Goal: Task Accomplishment & Management: Complete application form

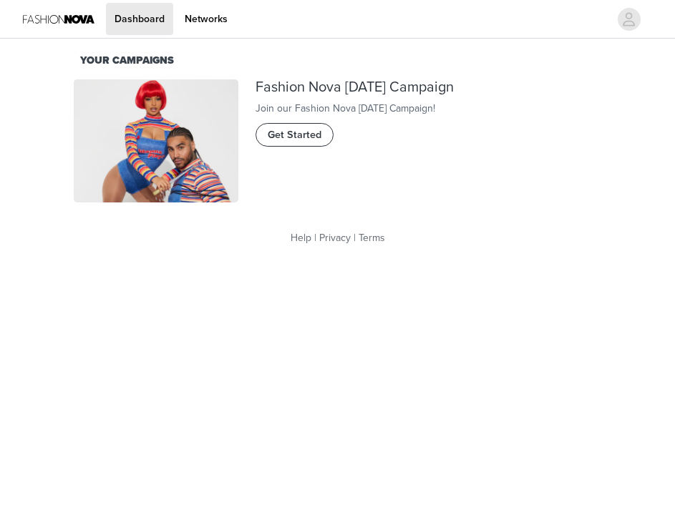
click at [307, 143] on span "Get Started" at bounding box center [295, 135] width 54 height 16
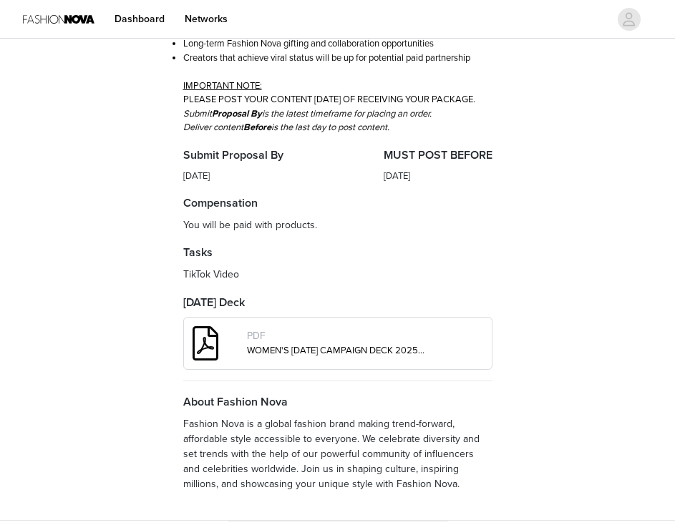
scroll to position [332, 0]
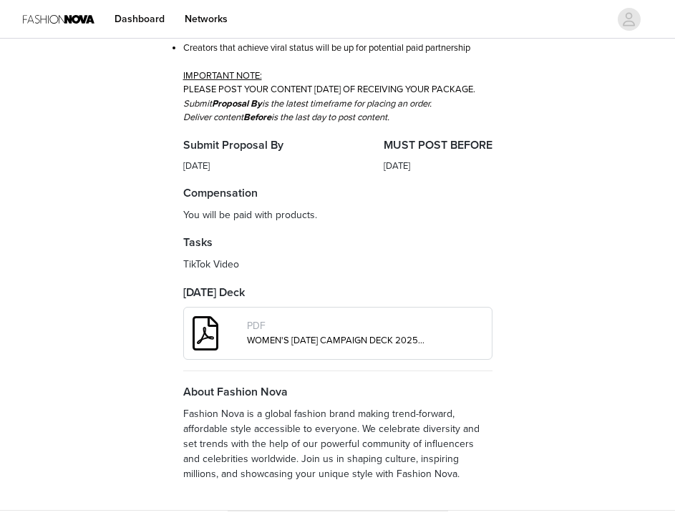
click at [346, 347] on link "WOMEN'S HALLOWEEN CAMPAIGN DECK 2025 (1).pdf" at bounding box center [346, 340] width 198 height 11
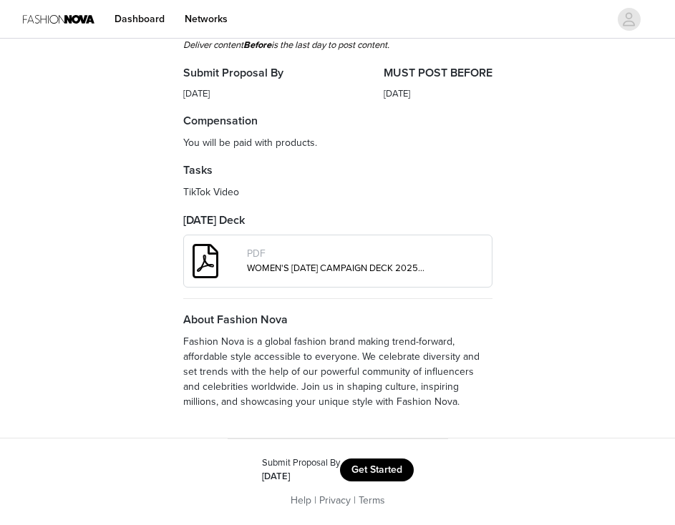
scroll to position [457, 0]
click at [359, 464] on button "Get Started" at bounding box center [377, 470] width 74 height 23
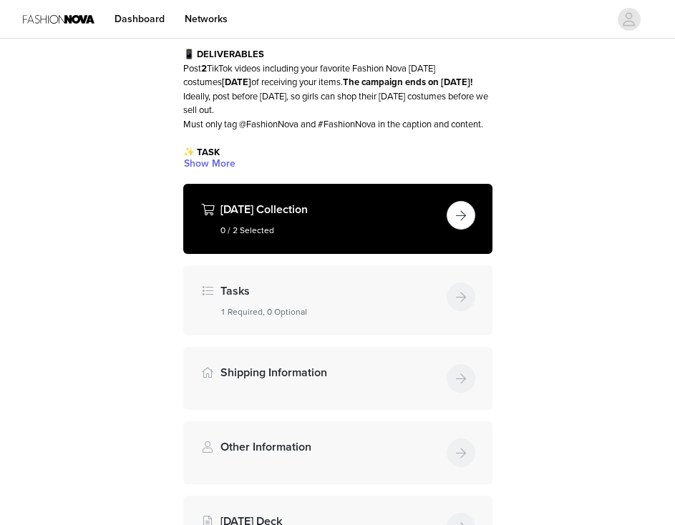
scroll to position [127, 0]
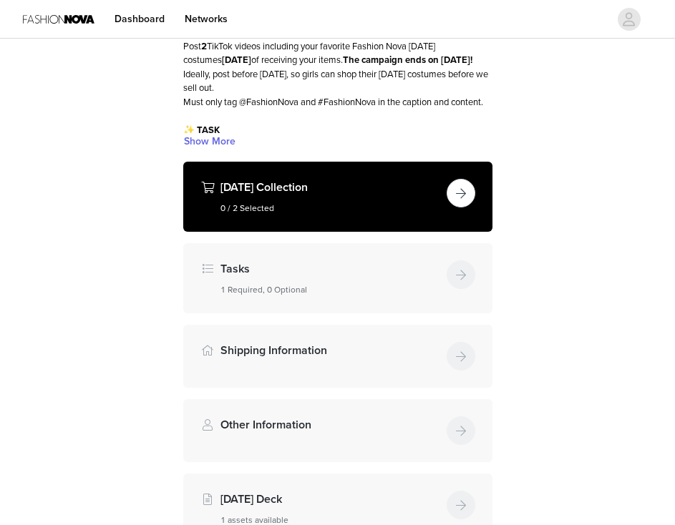
click at [460, 208] on button "button" at bounding box center [461, 193] width 29 height 29
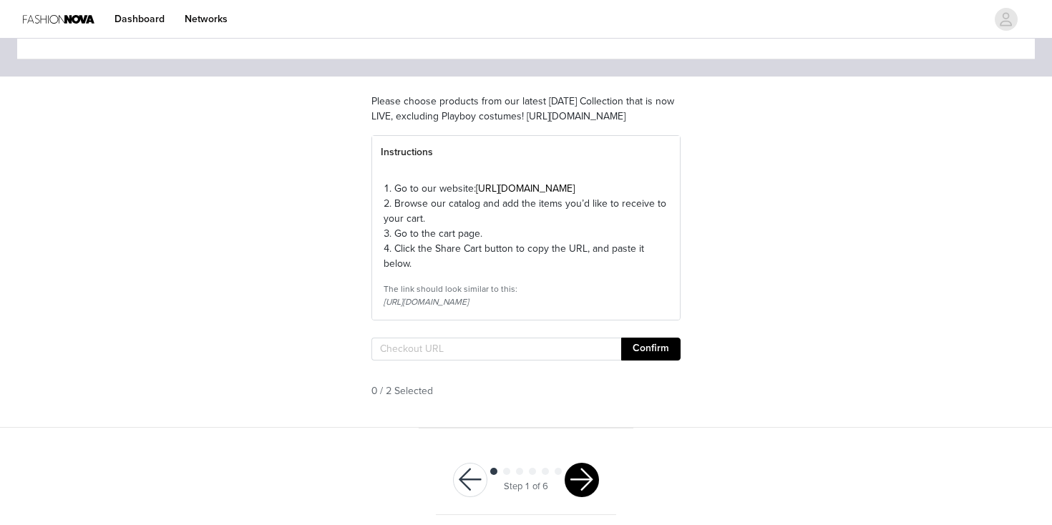
scroll to position [77, 0]
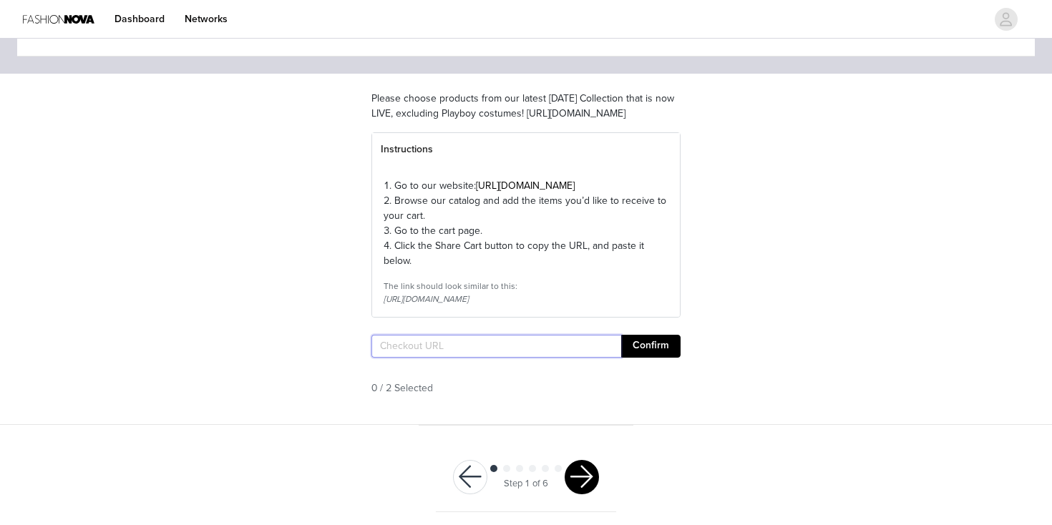
click at [485, 358] on input "text" at bounding box center [497, 346] width 250 height 23
paste input "https://www.fashionnova.com/pages/shared-cart/39292185935996:1,39280752099452:1"
type input "https://www.fashionnova.com/pages/shared-cart/39292185935996:1,39280752099452:1"
click at [649, 358] on button "Confirm" at bounding box center [650, 346] width 59 height 23
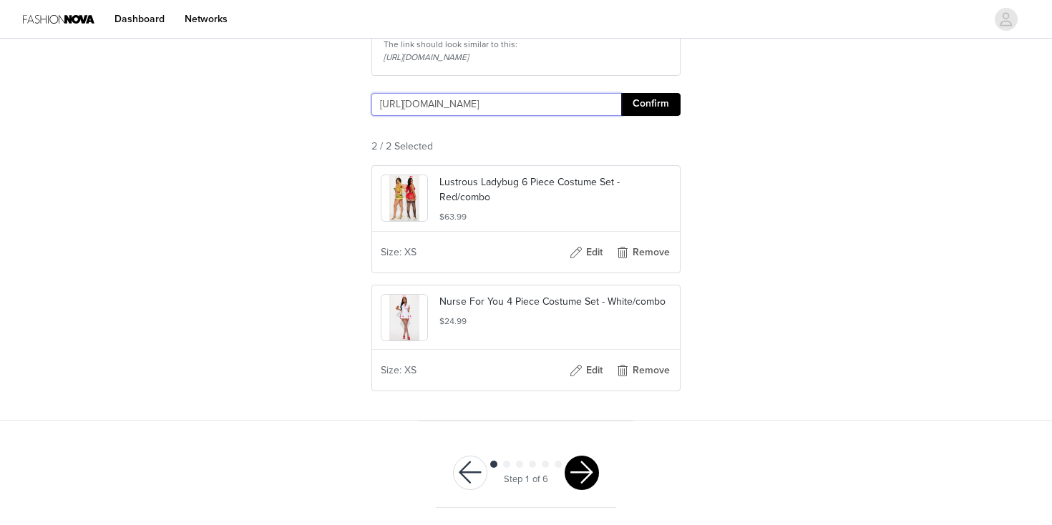
scroll to position [0, 0]
click at [584, 475] on button "button" at bounding box center [582, 473] width 34 height 34
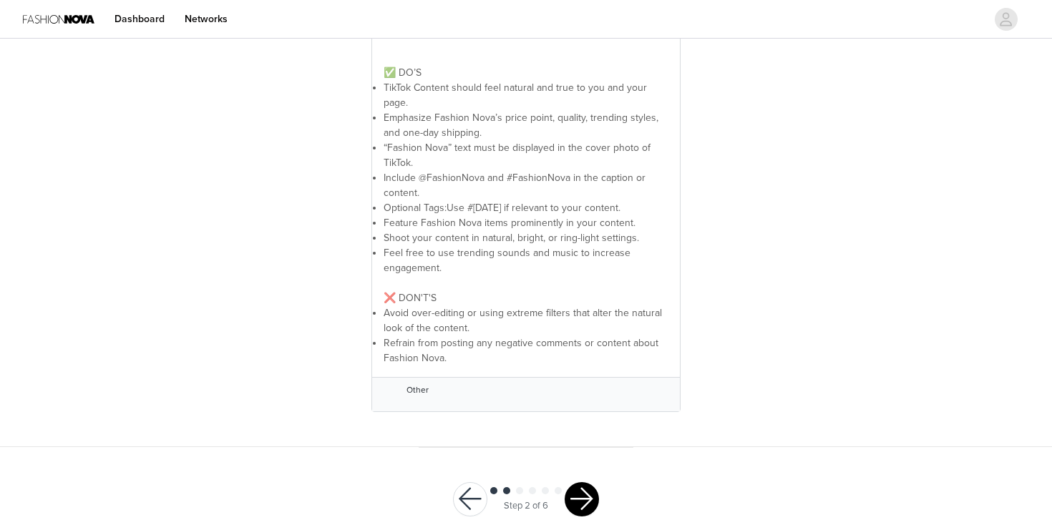
scroll to position [391, 0]
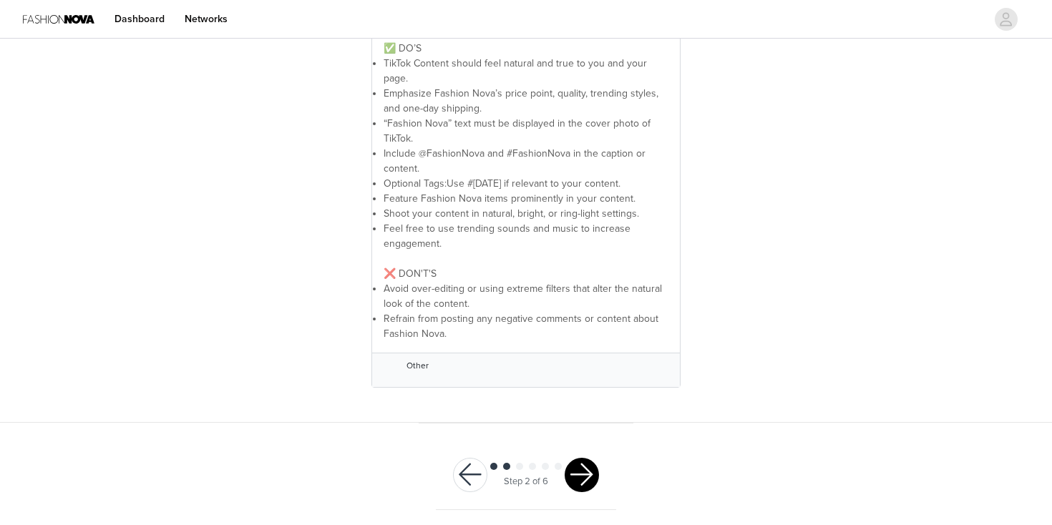
click at [578, 460] on button "button" at bounding box center [582, 475] width 34 height 34
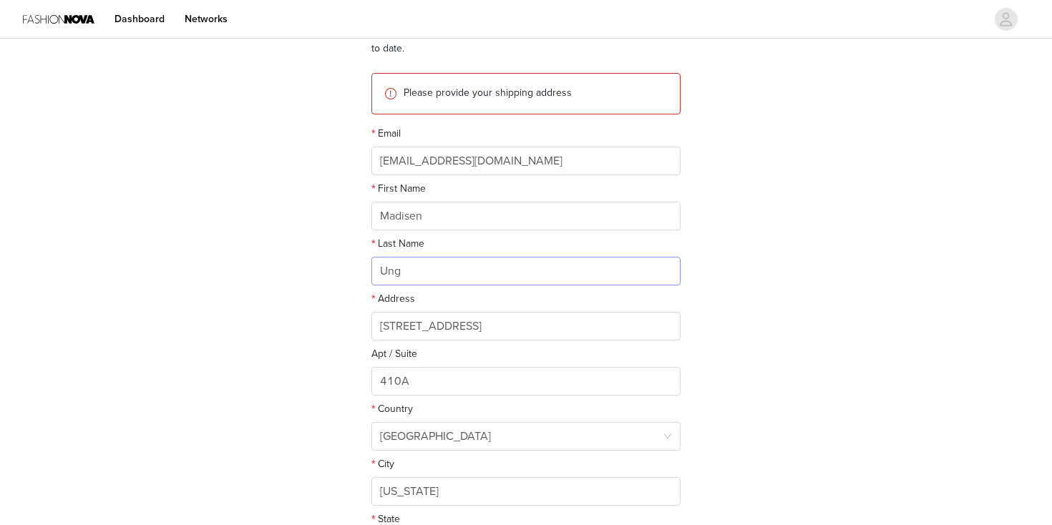
scroll to position [178, 0]
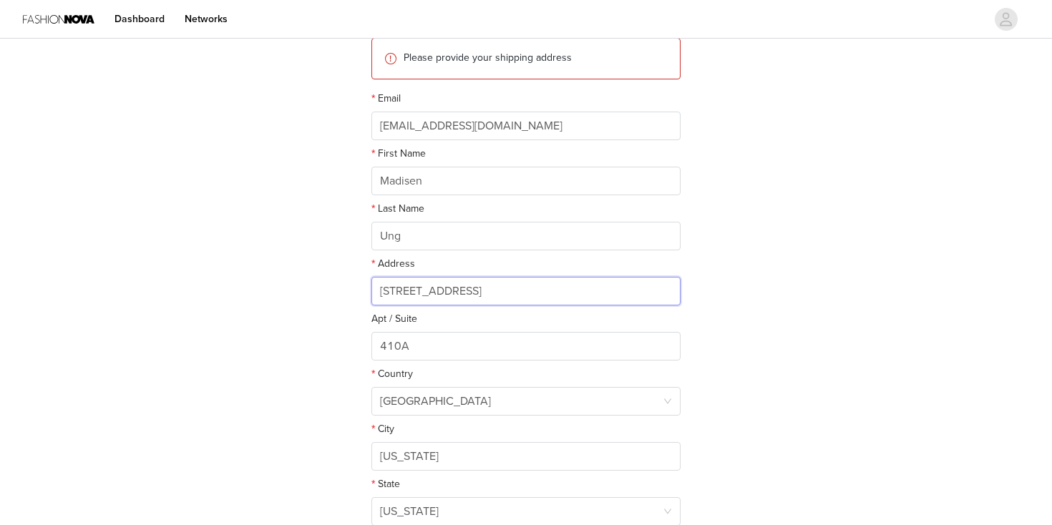
click at [493, 291] on input "87 White Street" at bounding box center [526, 291] width 309 height 29
click at [301, 356] on div "STEP 3 OF 6 Shipping Information This is where we will send your products. Plea…" at bounding box center [526, 234] width 1052 height 741
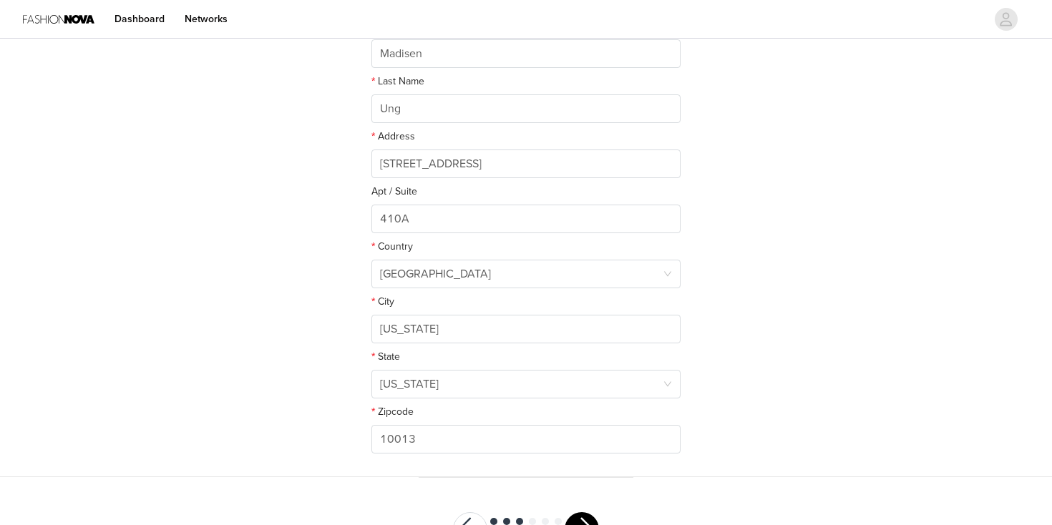
scroll to position [361, 0]
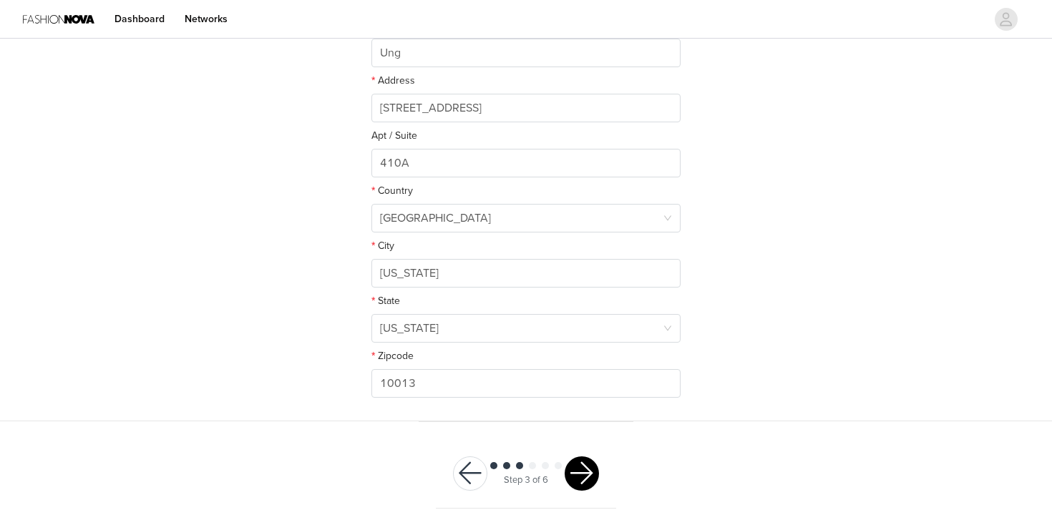
click at [594, 466] on button "button" at bounding box center [582, 474] width 34 height 34
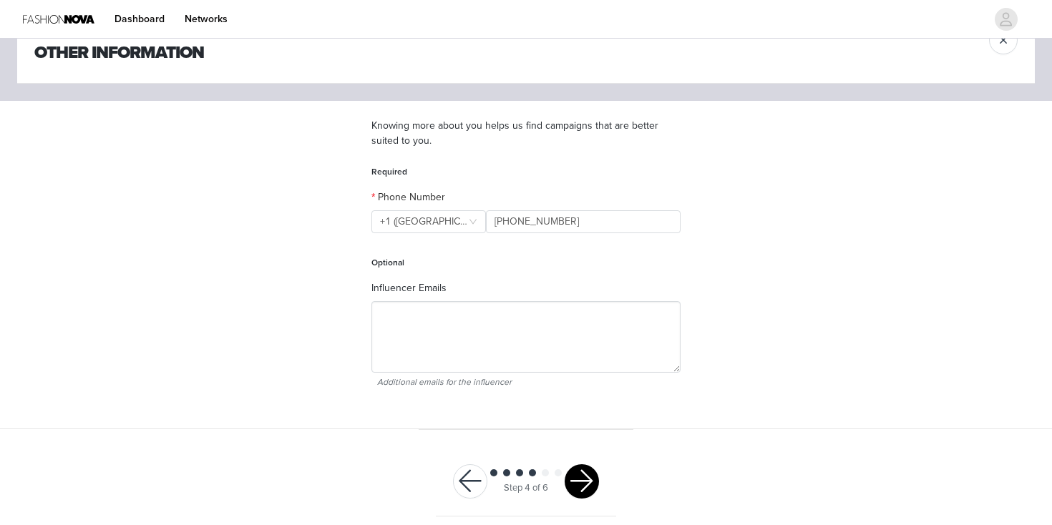
scroll to position [58, 0]
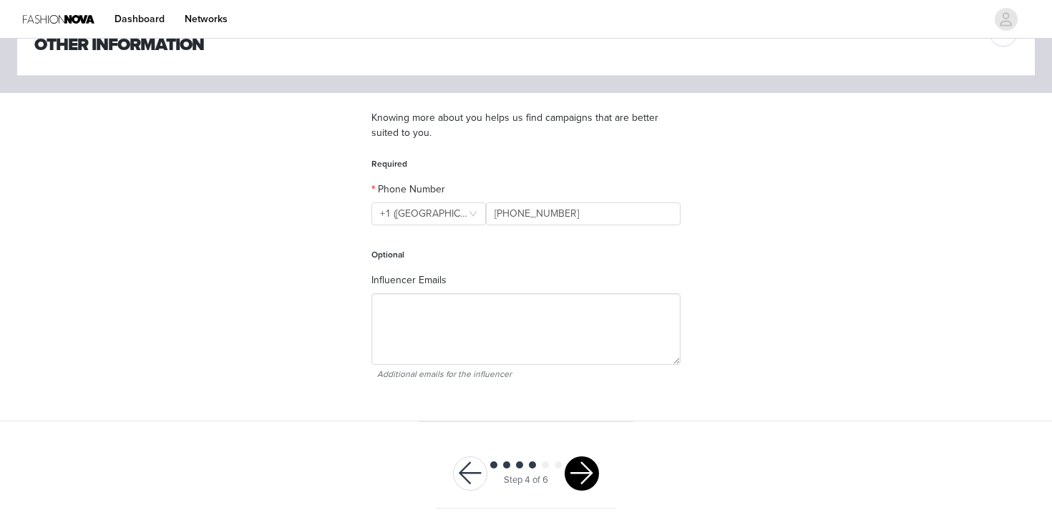
click at [586, 467] on button "button" at bounding box center [582, 474] width 34 height 34
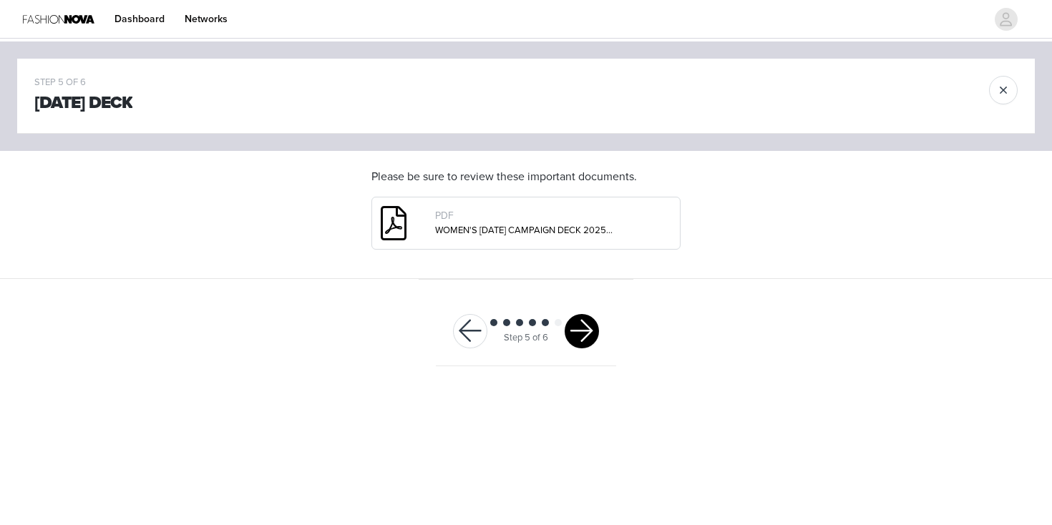
click at [585, 331] on button "button" at bounding box center [582, 331] width 34 height 34
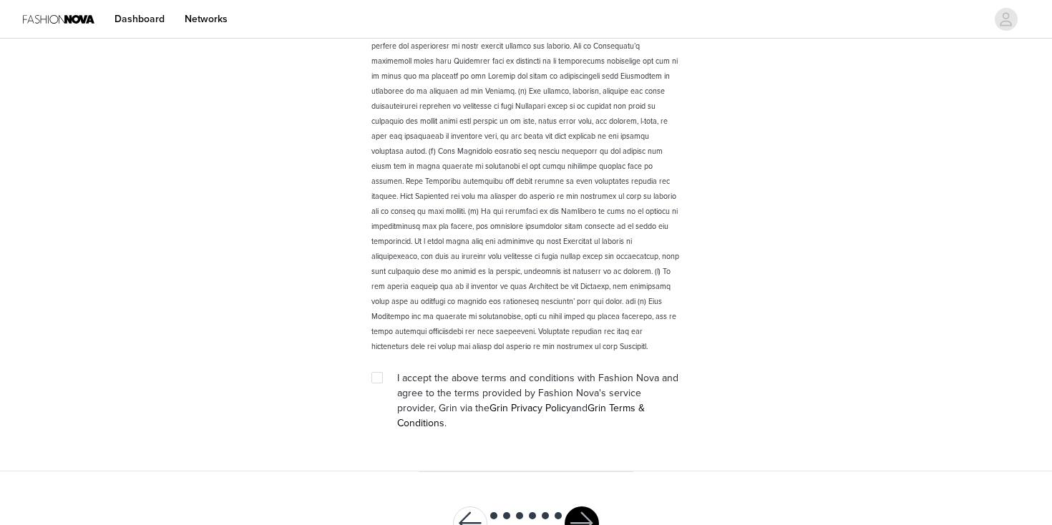
scroll to position [1980, 0]
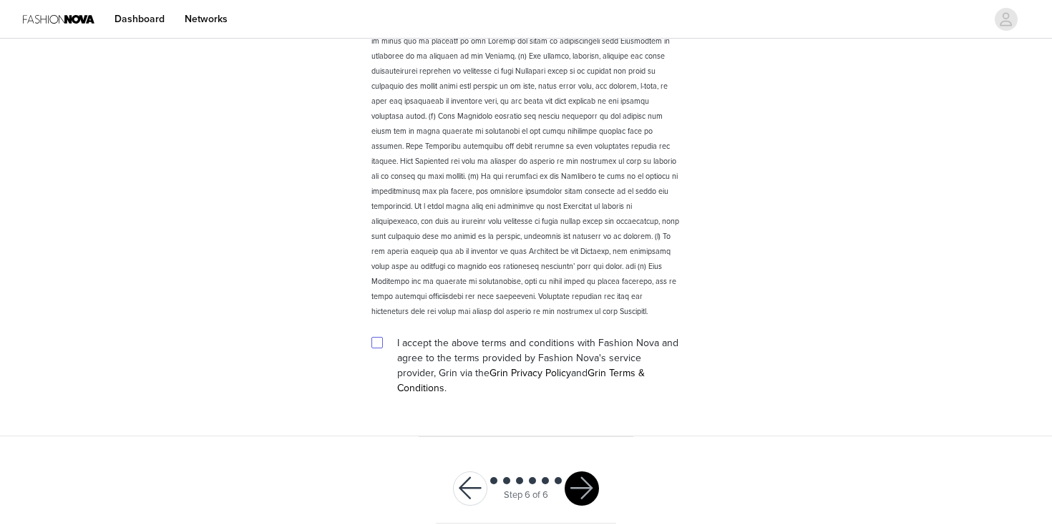
click at [379, 339] on input "checkbox" at bounding box center [377, 342] width 10 height 10
checkbox input "true"
click at [589, 472] on button "button" at bounding box center [582, 489] width 34 height 34
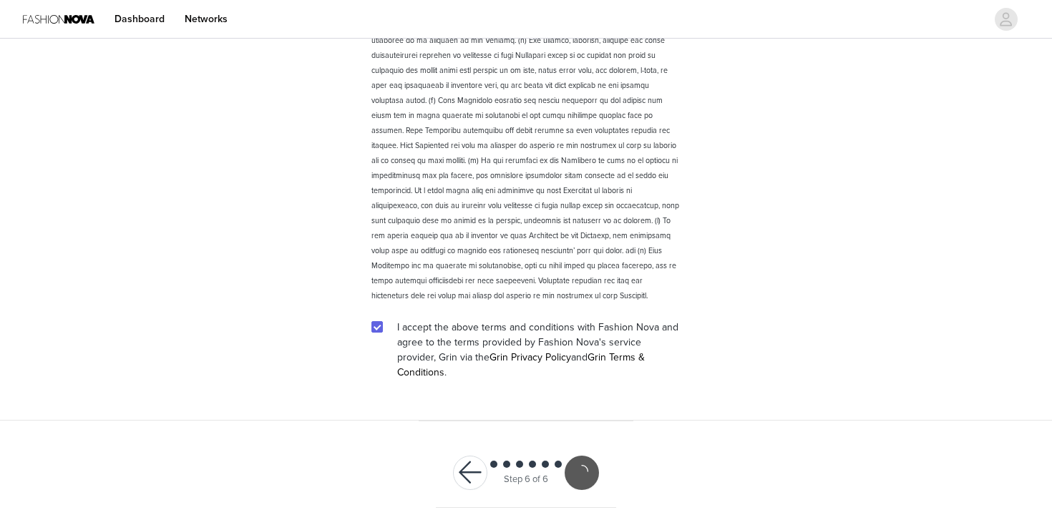
scroll to position [1927, 0]
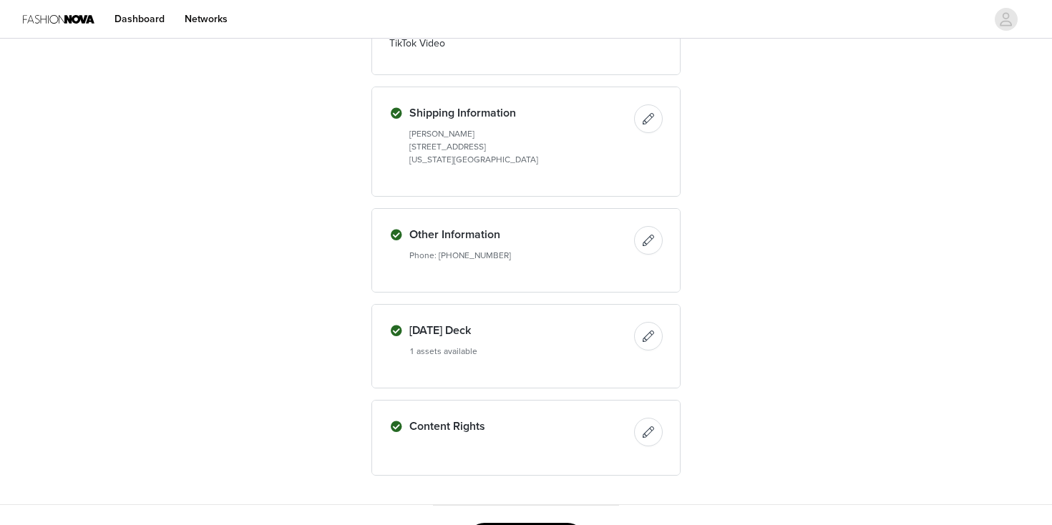
scroll to position [617, 0]
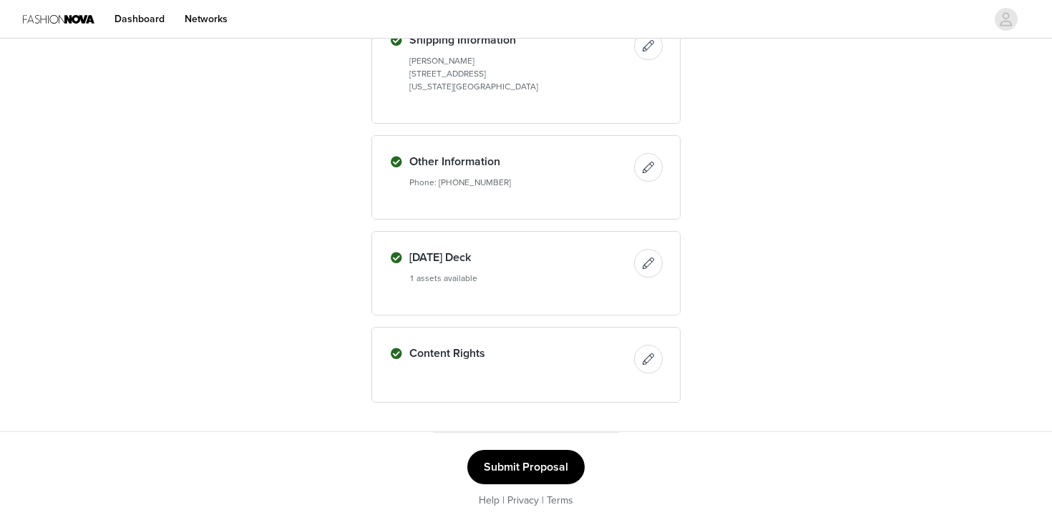
click at [541, 470] on button "Submit Proposal" at bounding box center [525, 467] width 117 height 34
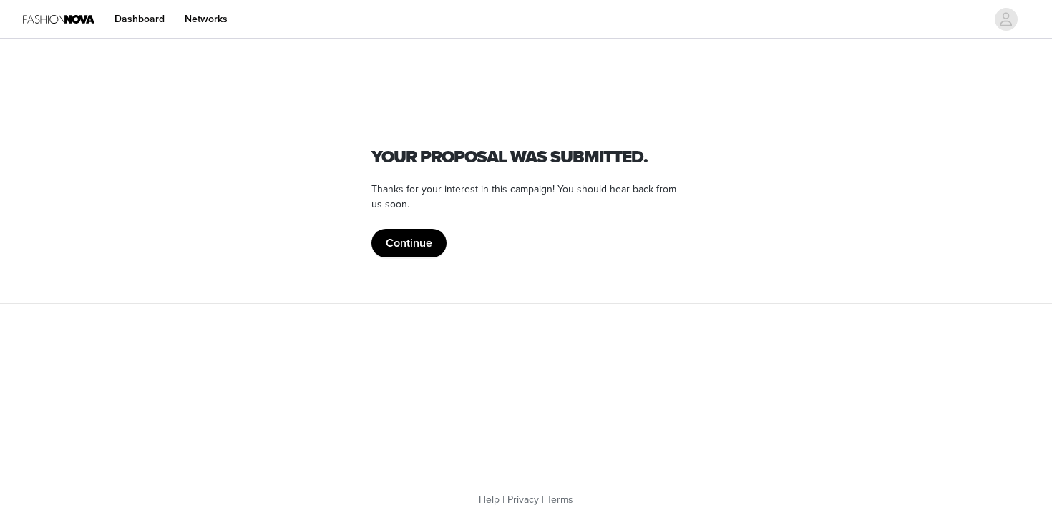
scroll to position [0, 0]
click at [419, 239] on button "Continue" at bounding box center [409, 243] width 75 height 29
